Goal: Share content

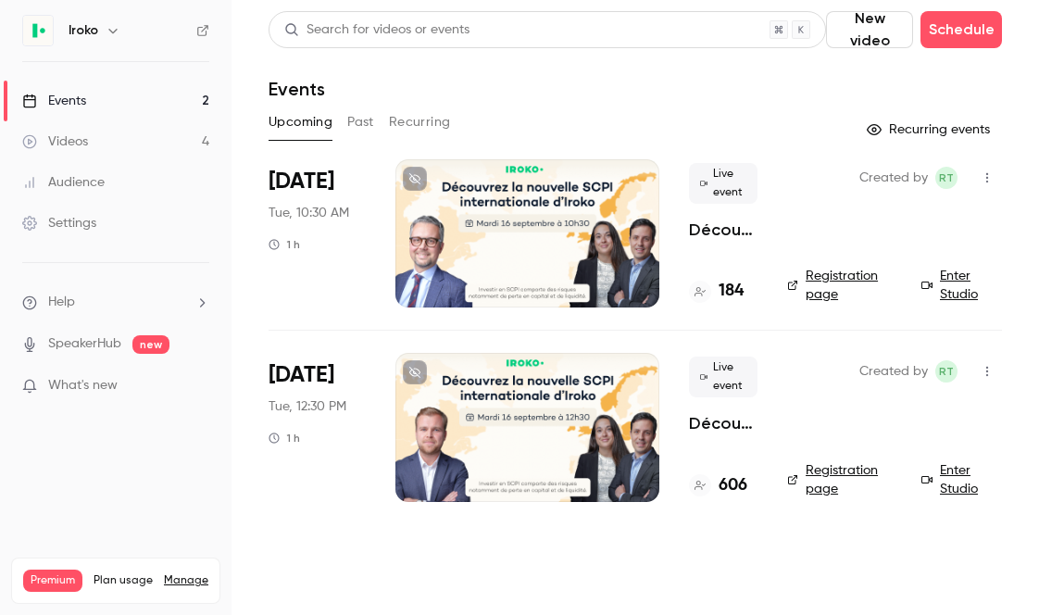
click at [553, 213] on div at bounding box center [527, 233] width 264 height 148
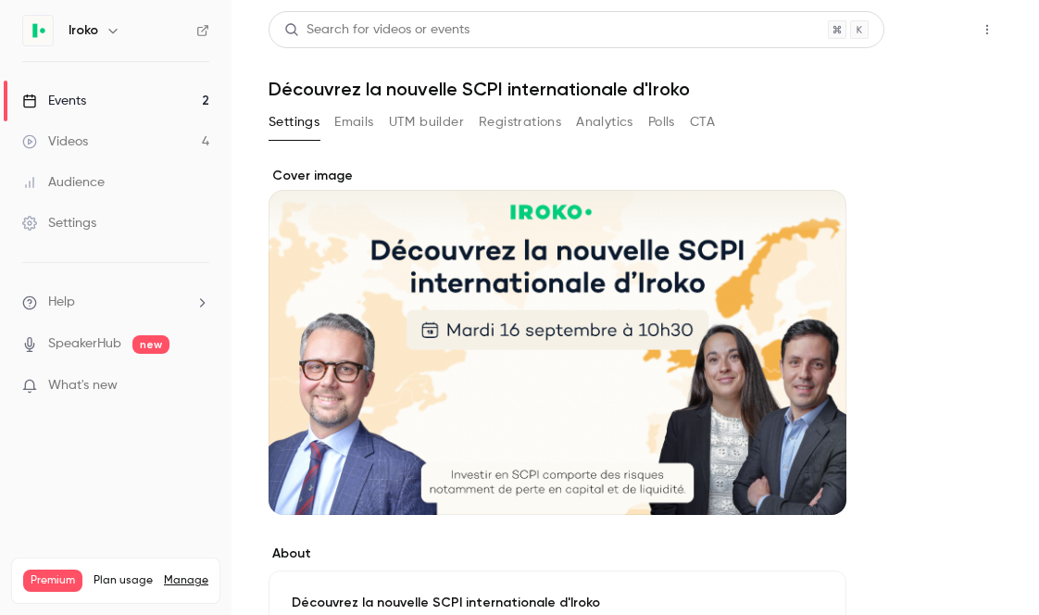
click at [908, 42] on button "Share" at bounding box center [920, 29] width 73 height 37
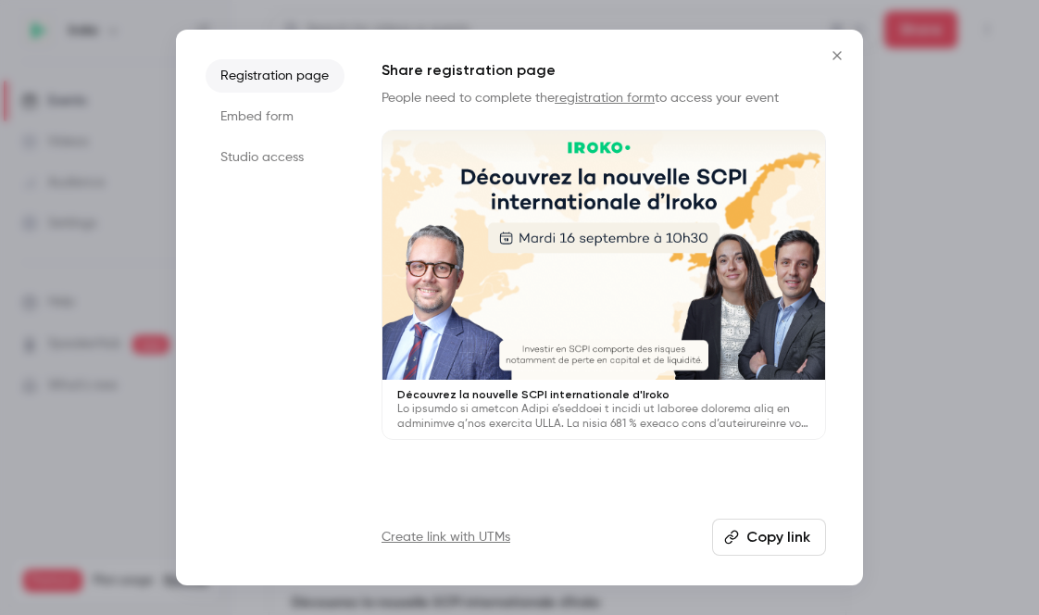
click at [757, 543] on button "Copy link" at bounding box center [769, 536] width 114 height 37
click at [837, 54] on icon "Close" at bounding box center [836, 55] width 8 height 8
